Goal: Task Accomplishment & Management: Use online tool/utility

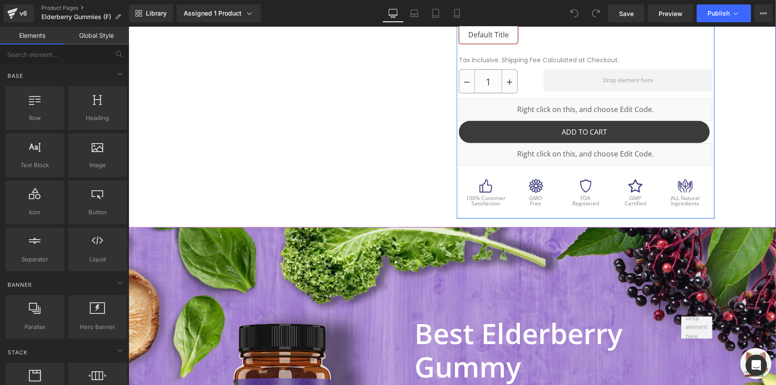
scroll to position [323, 0]
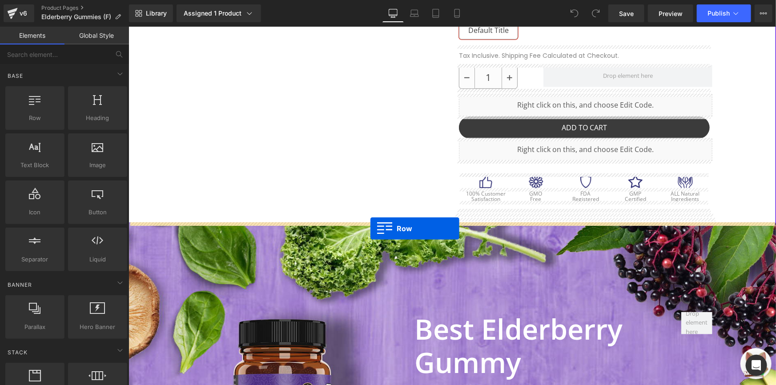
drag, startPoint x: 162, startPoint y: 130, endPoint x: 370, endPoint y: 228, distance: 229.8
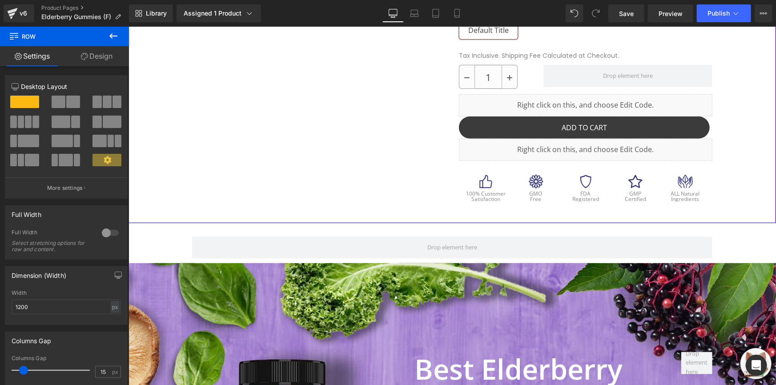
click at [135, 216] on div at bounding box center [452, 0] width 648 height 446
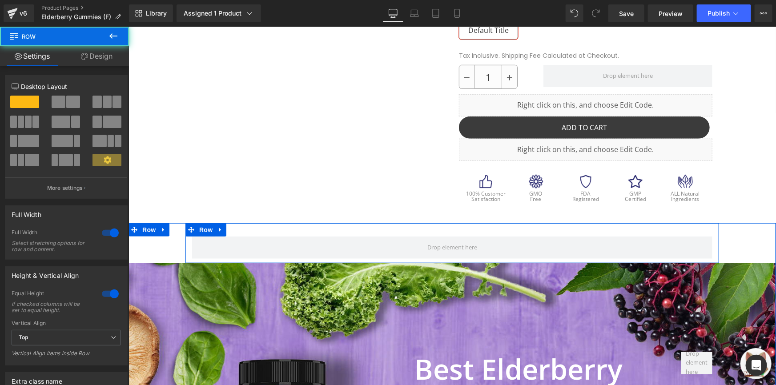
click at [266, 234] on div "Row" at bounding box center [452, 243] width 534 height 40
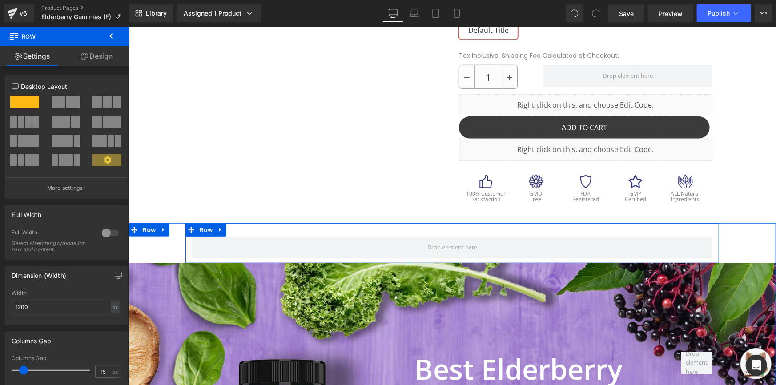
click at [460, 228] on div "Row" at bounding box center [452, 243] width 534 height 40
click at [107, 40] on button at bounding box center [113, 37] width 31 height 20
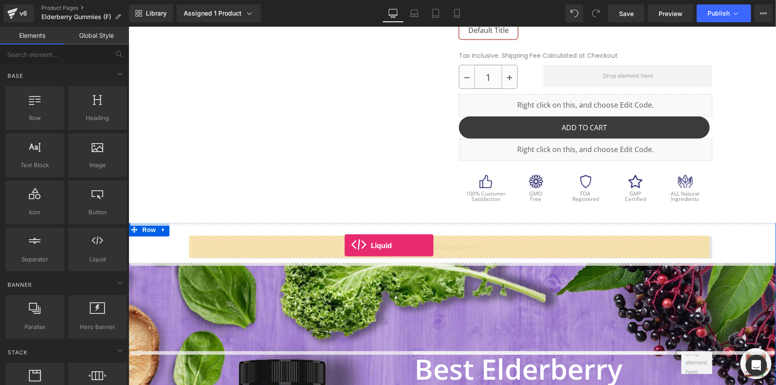
drag, startPoint x: 224, startPoint y: 274, endPoint x: 344, endPoint y: 245, distance: 124.2
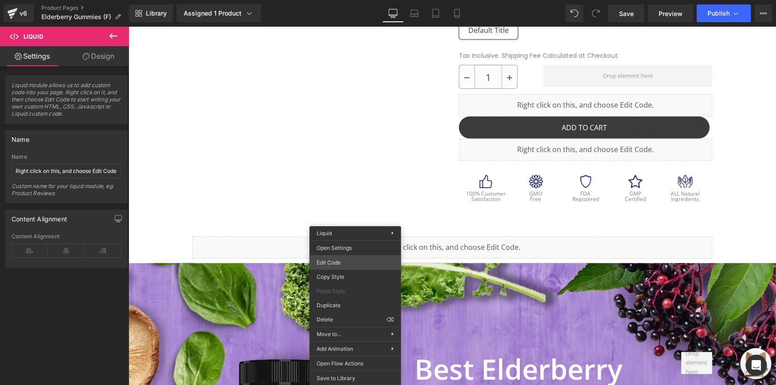
click at [377, 0] on div "Liquid You are previewing how the will restyle your page. You can not edit Elem…" at bounding box center [388, 0] width 776 height 0
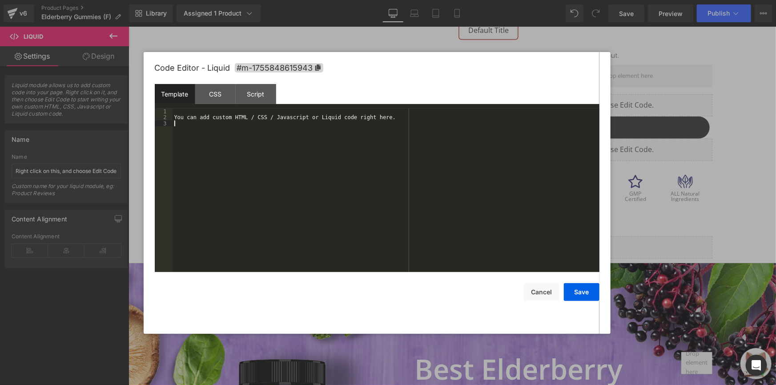
click at [471, 129] on div "You can add custom HTML / CSS / Javascript or Liquid code right here." at bounding box center [386, 197] width 427 height 176
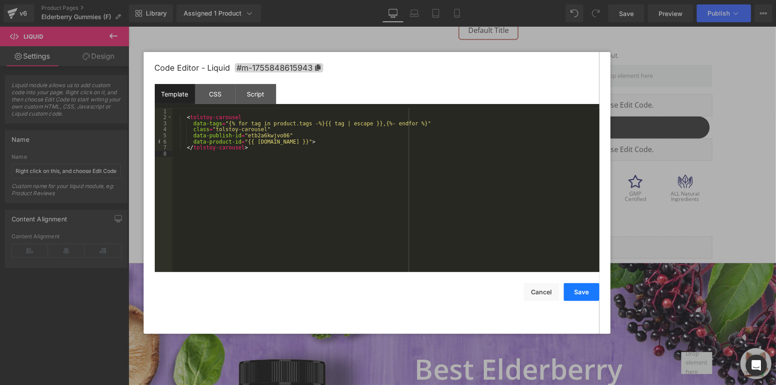
click at [587, 295] on button "Save" at bounding box center [582, 292] width 36 height 18
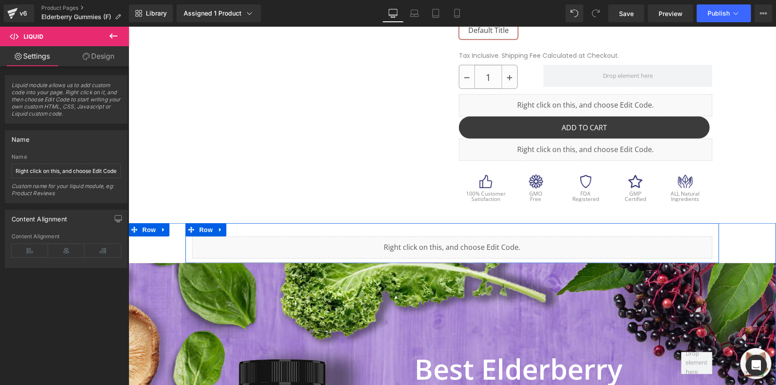
click at [441, 226] on div "Liquid Row" at bounding box center [452, 243] width 534 height 40
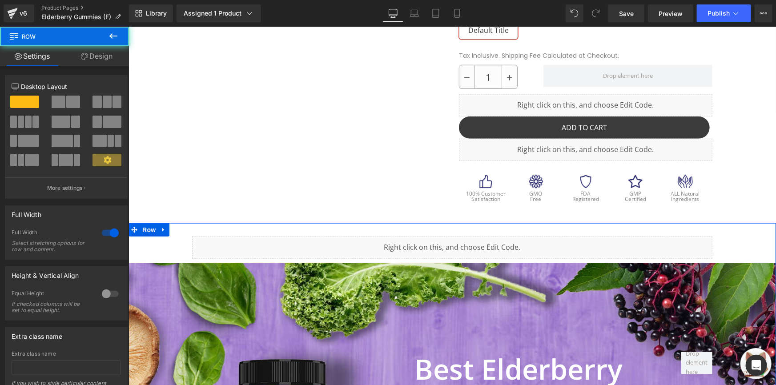
click at [90, 61] on link "Design" at bounding box center [96, 56] width 64 height 20
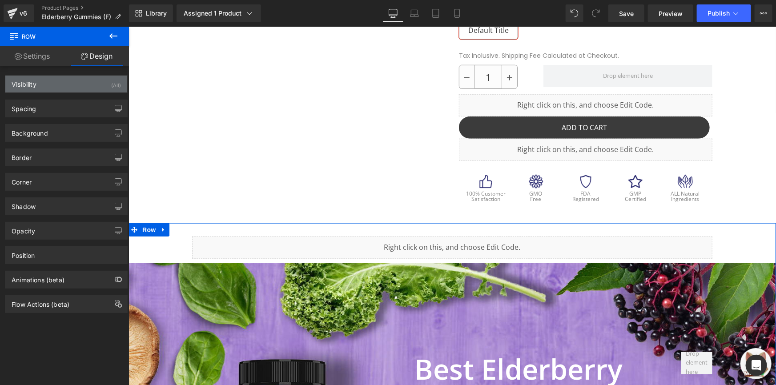
click at [52, 81] on div "Visibility (All)" at bounding box center [66, 84] width 122 height 17
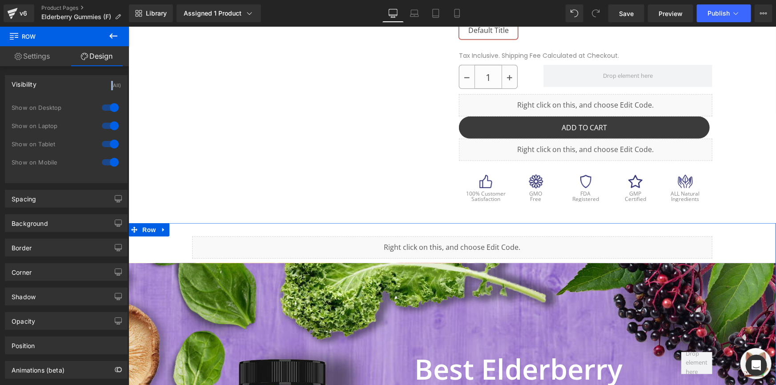
click at [52, 80] on div "Visibility (All)" at bounding box center [66, 84] width 122 height 17
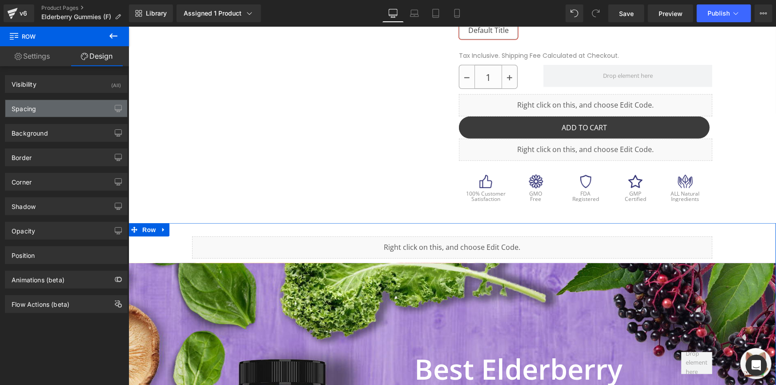
click at [40, 112] on div "Spacing" at bounding box center [66, 108] width 122 height 17
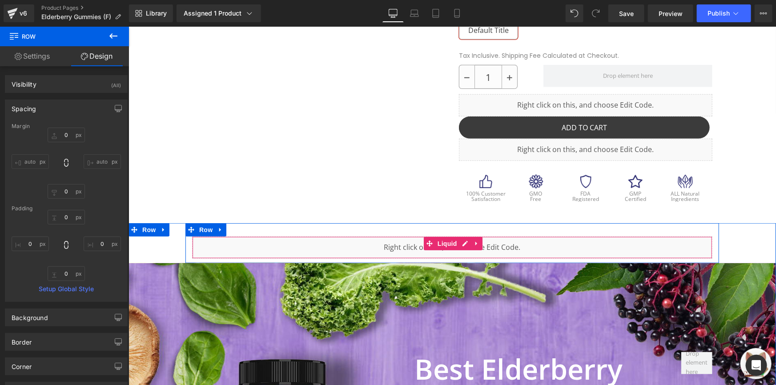
click at [391, 227] on div "Liquid Row" at bounding box center [452, 243] width 534 height 40
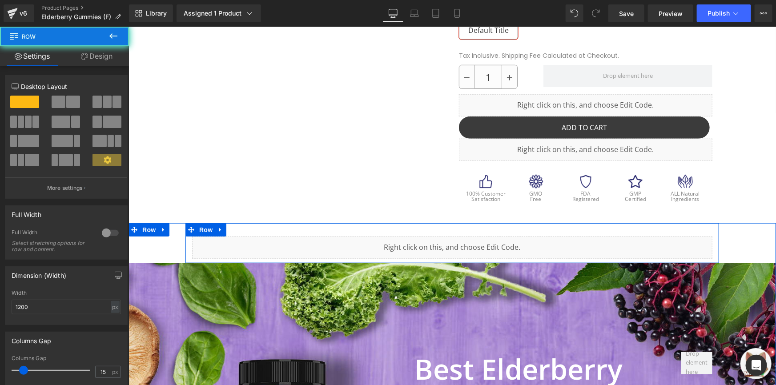
click at [390, 230] on div "Liquid Row" at bounding box center [452, 243] width 534 height 40
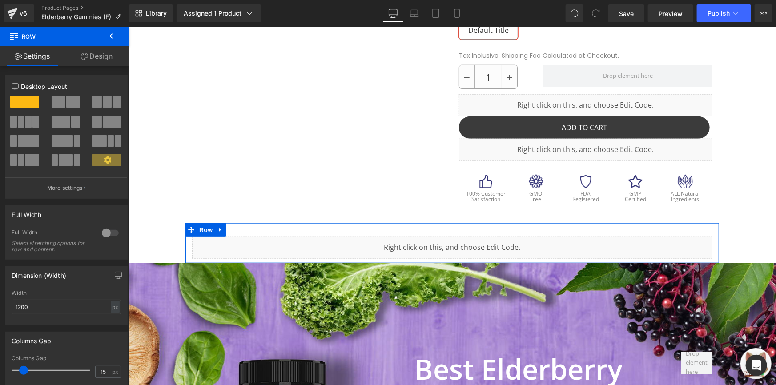
drag, startPoint x: 85, startPoint y: 56, endPoint x: 74, endPoint y: 112, distance: 56.5
click at [85, 56] on icon at bounding box center [84, 56] width 7 height 7
click at [0, 0] on div "Spacing" at bounding box center [0, 0] width 0 height 0
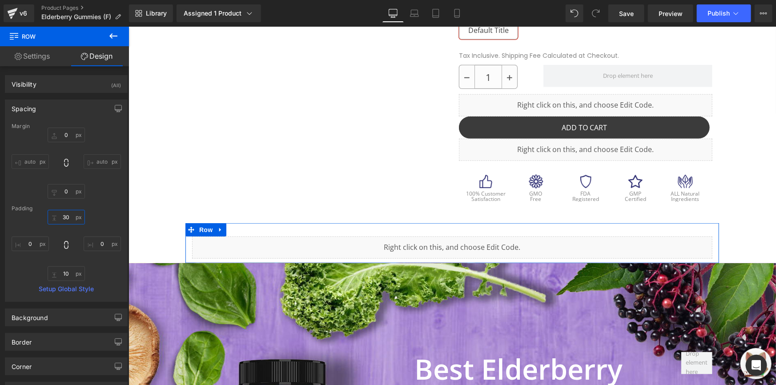
click at [66, 218] on input "30" at bounding box center [66, 217] width 37 height 15
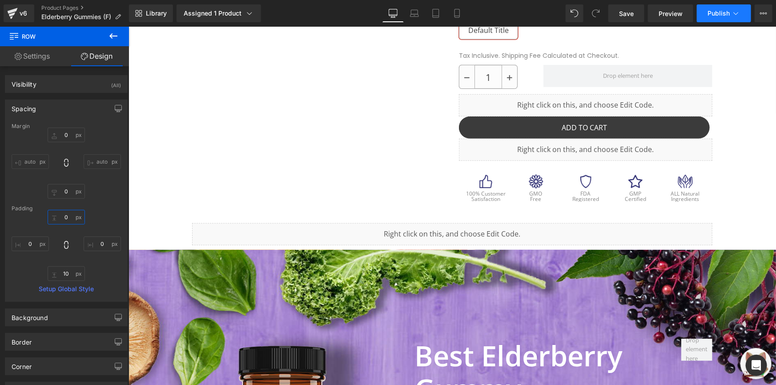
type input "0"
click at [707, 13] on button "Publish" at bounding box center [724, 13] width 54 height 18
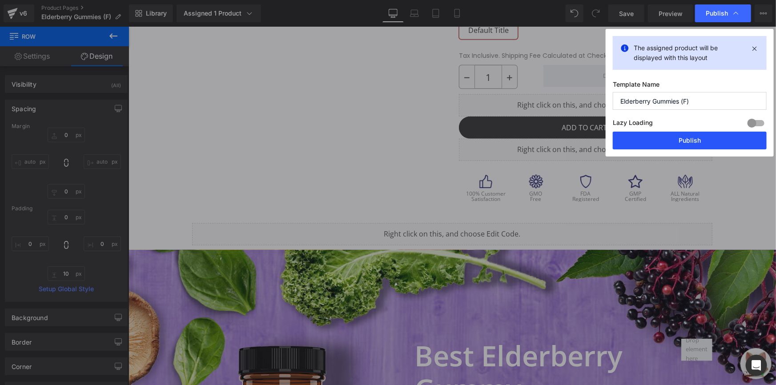
click at [694, 137] on button "Publish" at bounding box center [690, 141] width 154 height 18
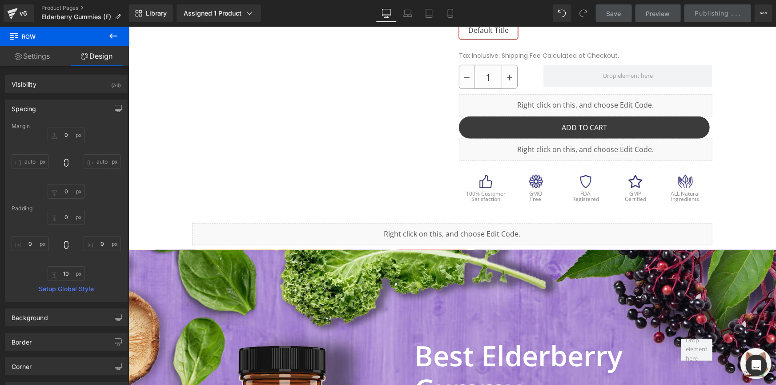
scroll to position [121, 0]
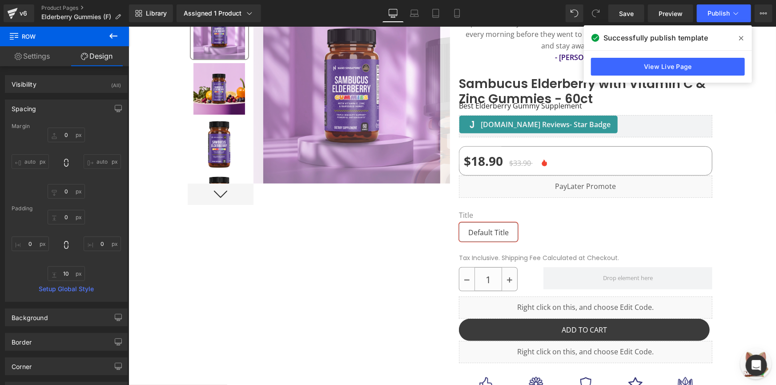
drag, startPoint x: 296, startPoint y: 9, endPoint x: 312, endPoint y: 24, distance: 22.0
click at [300, 13] on div "Library Assigned 1 Product Product Preview Sambucus Elderberry with Vitamin C &…" at bounding box center [452, 13] width 647 height 18
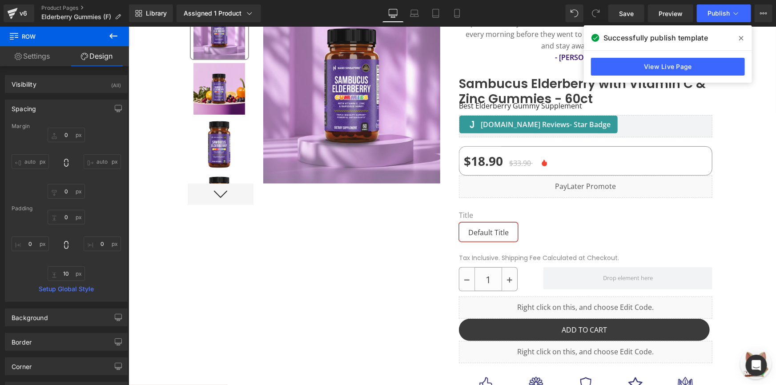
click at [707, 57] on div "View Live Page" at bounding box center [668, 67] width 168 height 32
click at [703, 63] on link "View Live Page" at bounding box center [668, 67] width 154 height 18
